Goal: Transaction & Acquisition: Purchase product/service

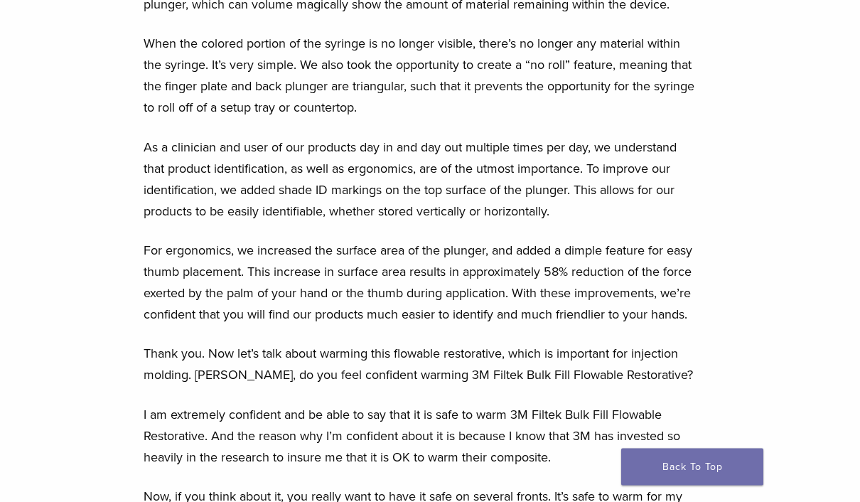
scroll to position [3544, 11]
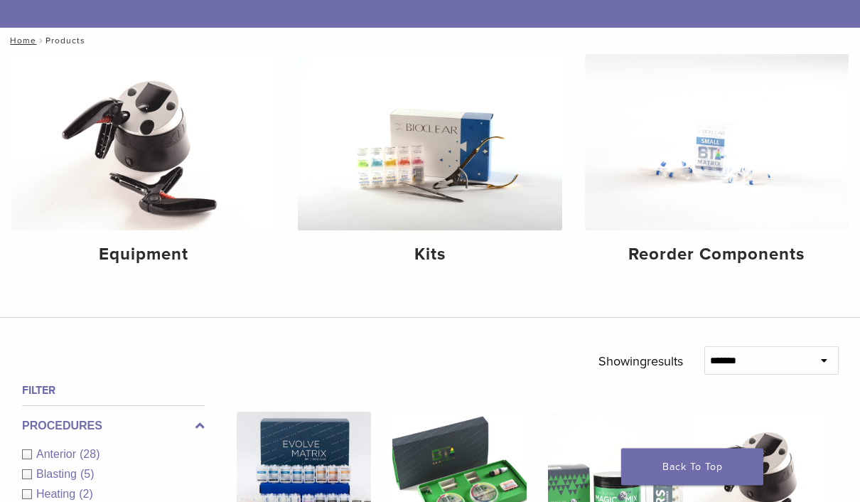
scroll to position [148, 0]
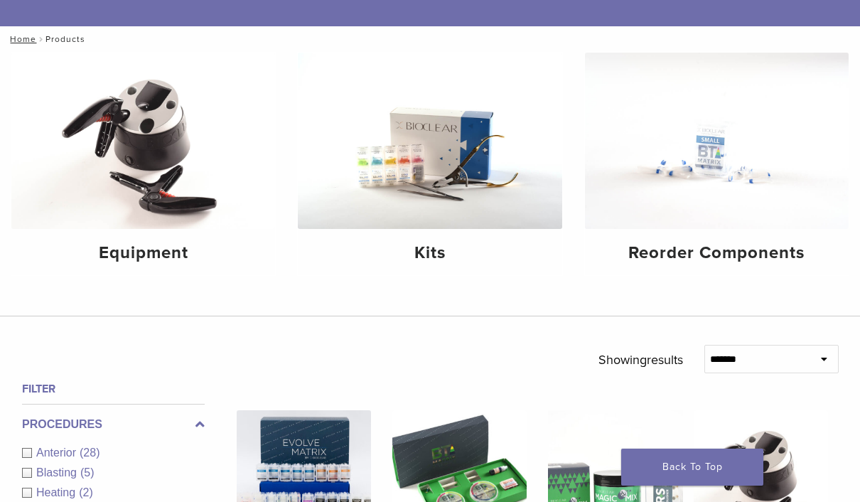
click at [167, 170] on img at bounding box center [143, 141] width 264 height 176
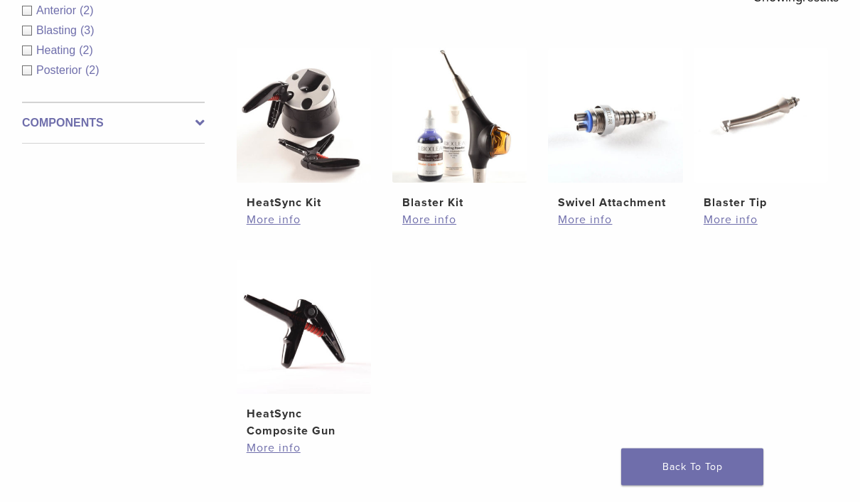
scroll to position [302, 0]
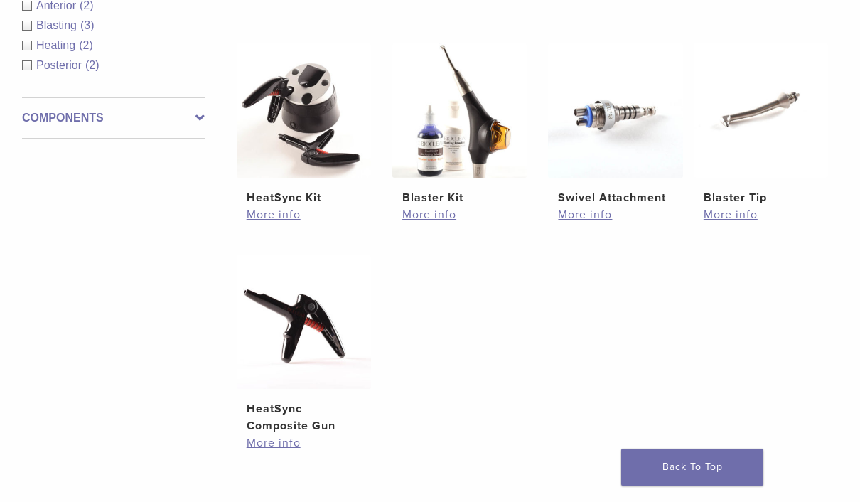
click at [308, 147] on img at bounding box center [304, 110] width 134 height 134
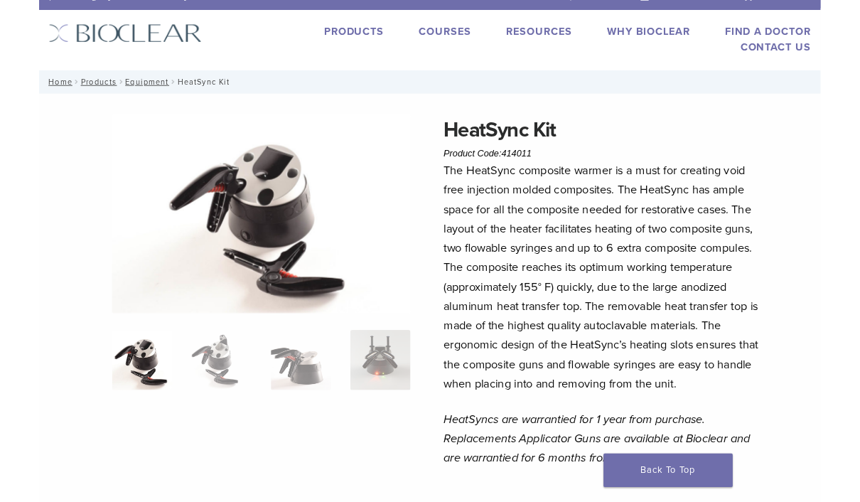
scroll to position [481, 0]
